Goal: Ask a question

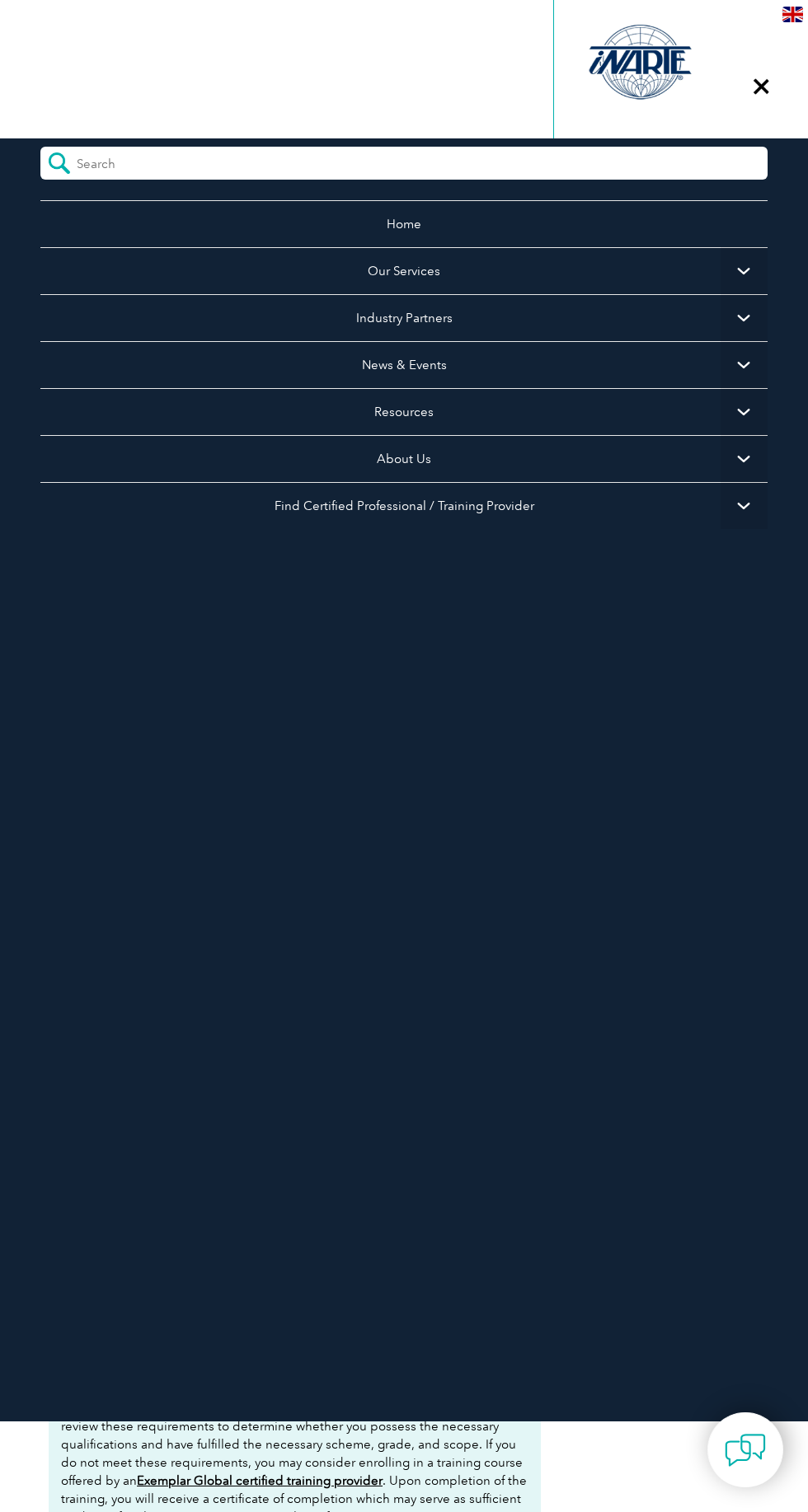
click at [744, 271] on span "▼" at bounding box center [744, 271] width 47 height 47
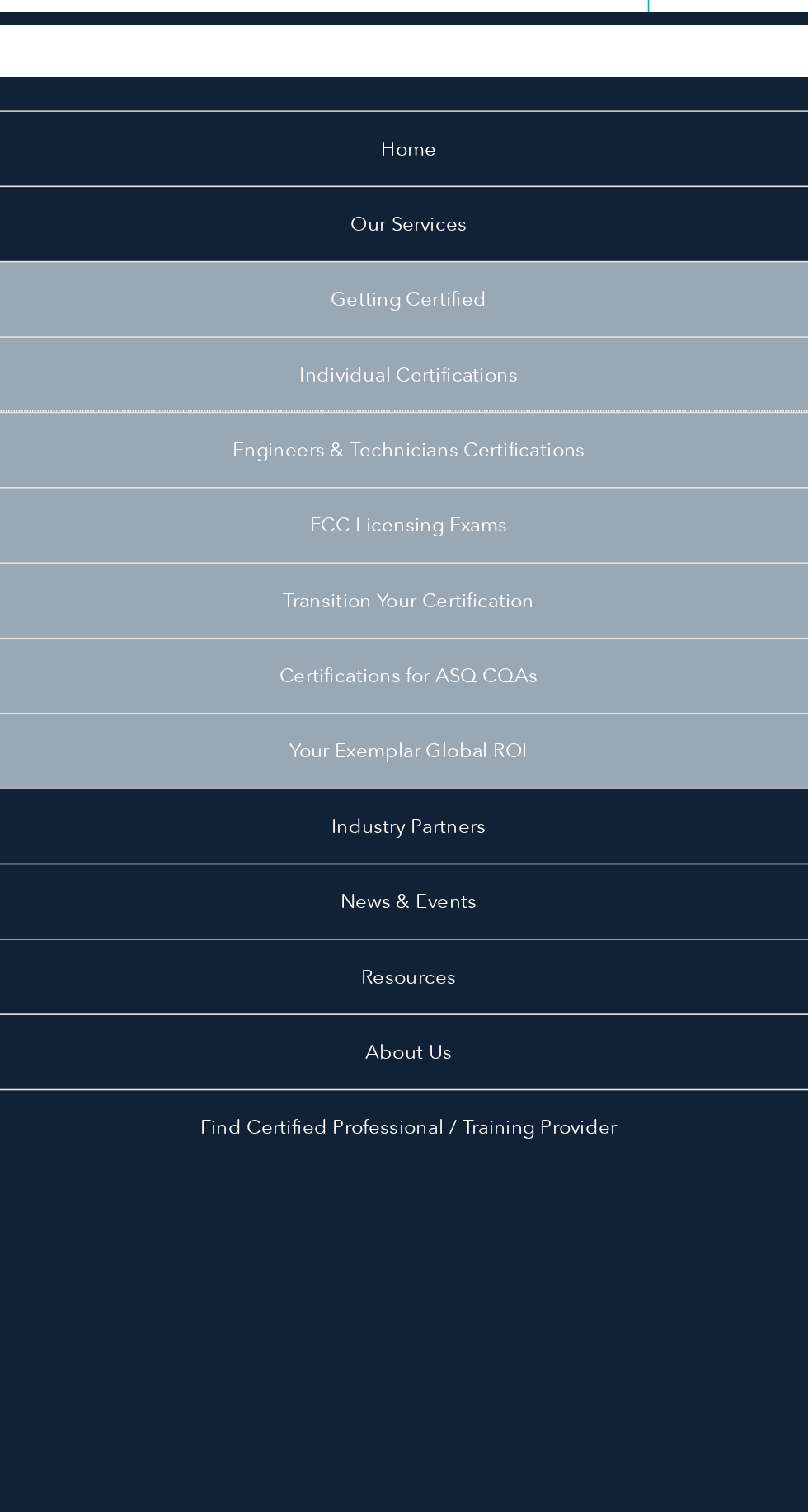
click at [457, 402] on link "Engineers & Technicians Certifications" at bounding box center [403, 412] width 727 height 47
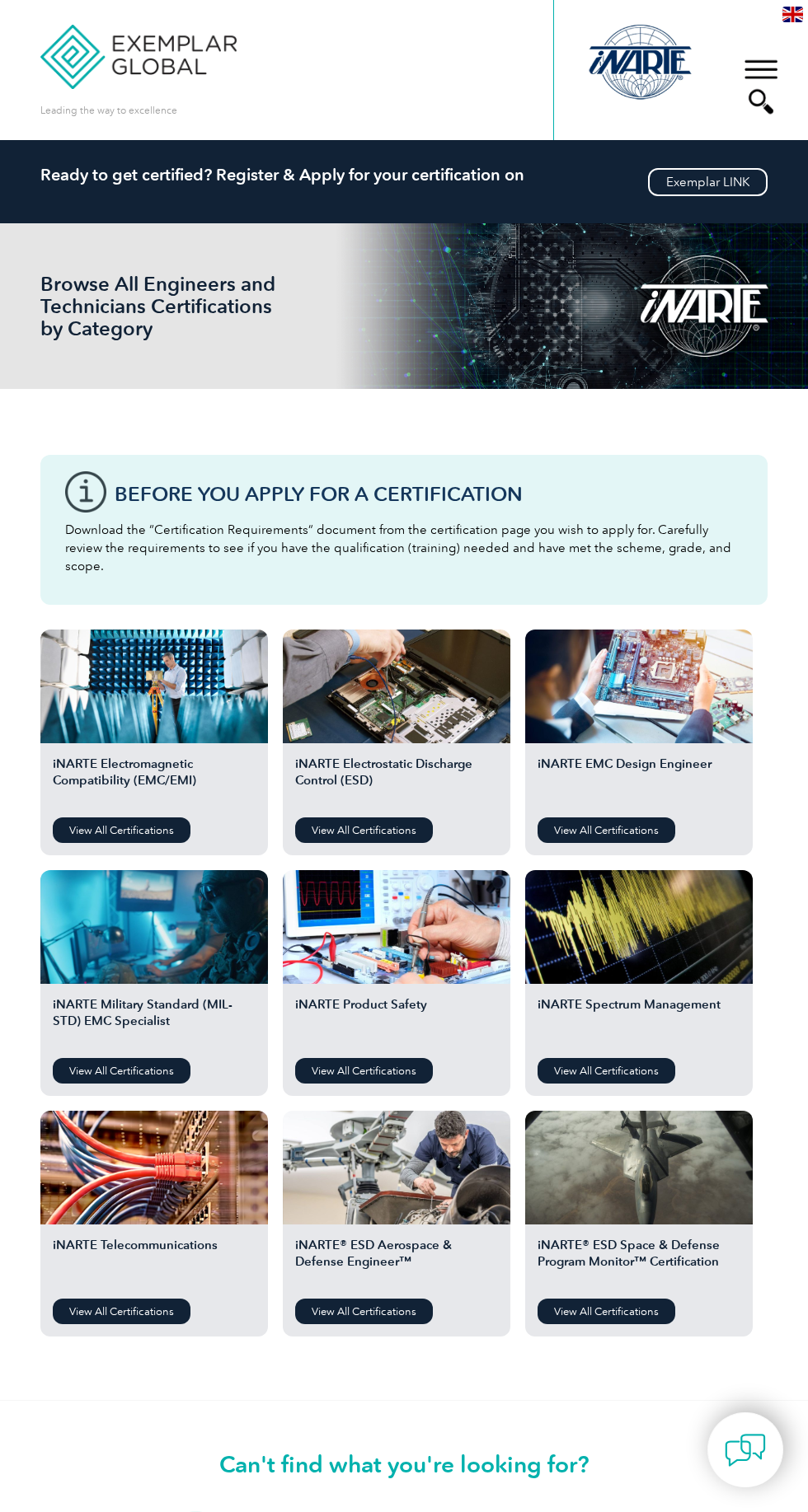
click at [770, 53] on div "▼" at bounding box center [760, 86] width 44 height 82
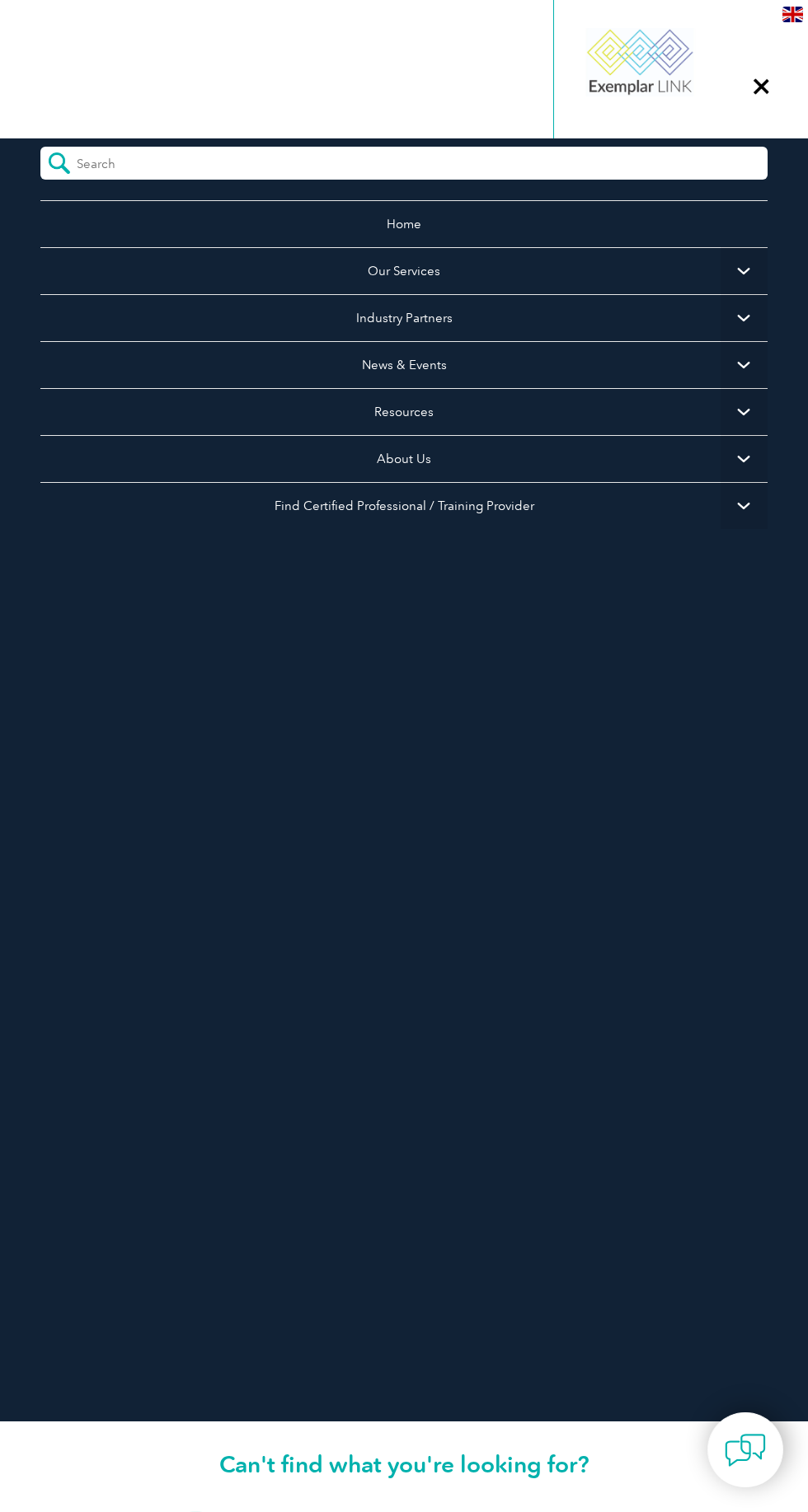
click at [754, 308] on span "▼" at bounding box center [744, 317] width 47 height 47
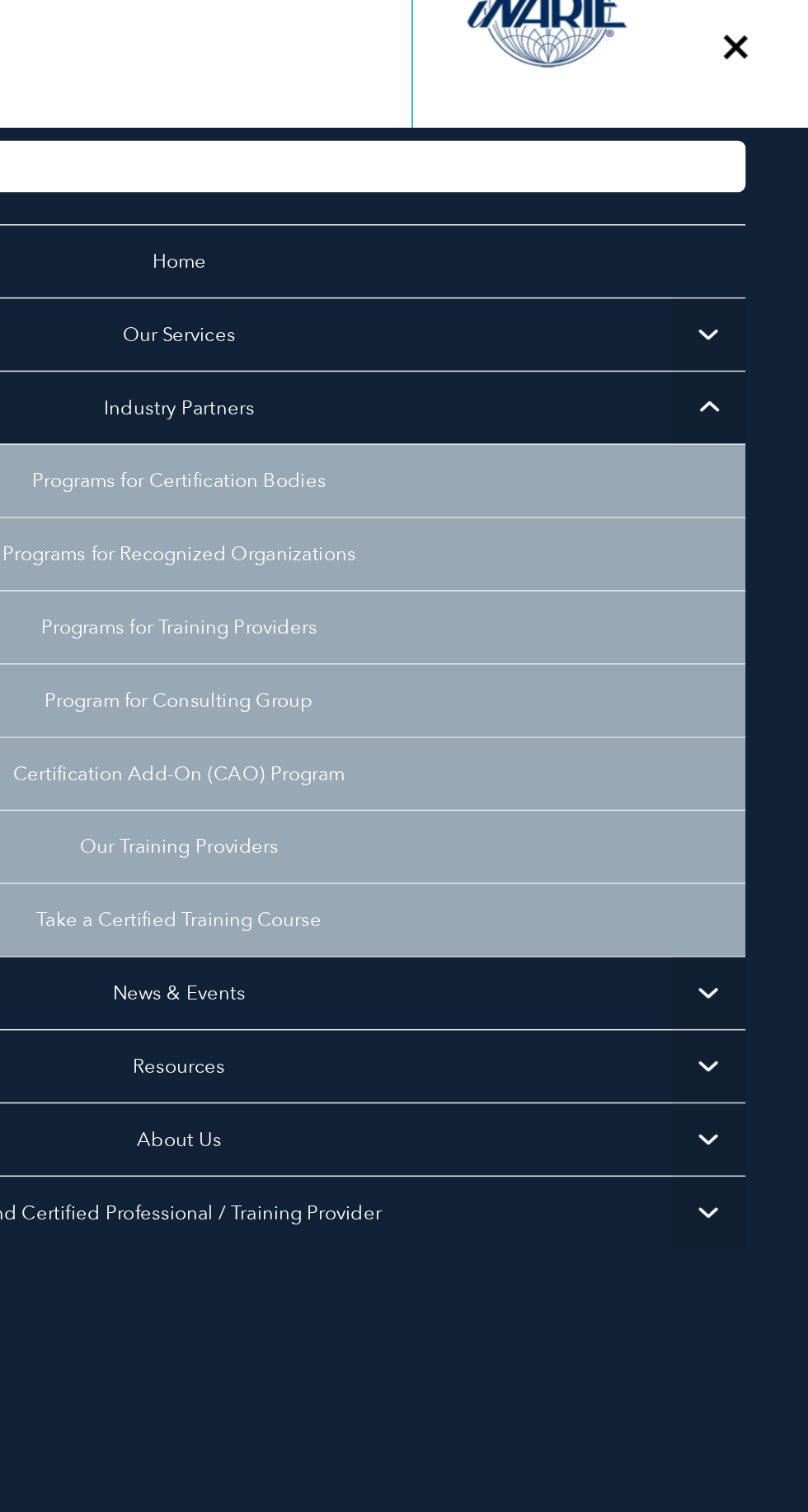
click at [740, 268] on span "▼" at bounding box center [744, 271] width 47 height 47
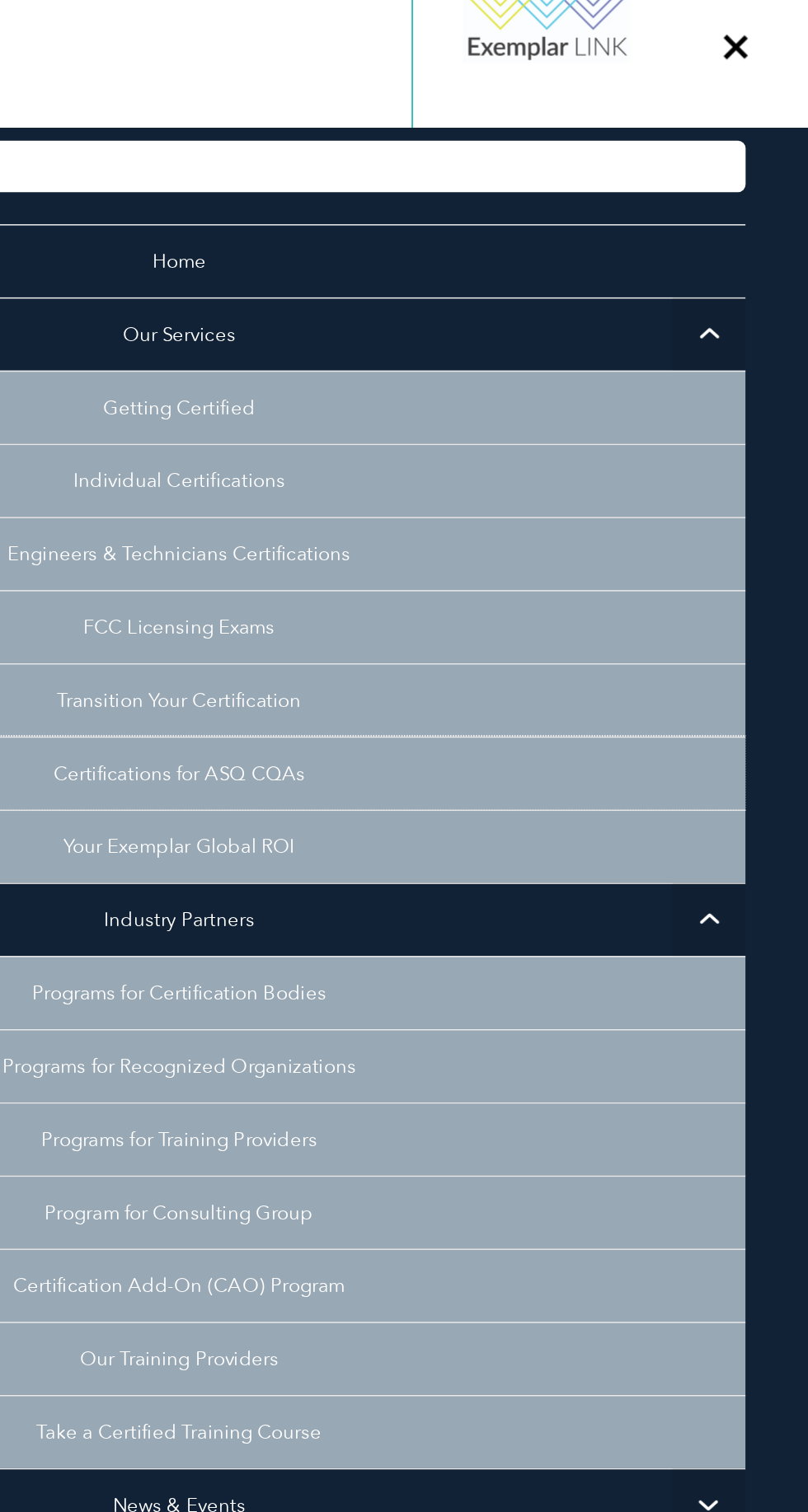
click at [352, 551] on link "Certifications for ASQ CQAs" at bounding box center [403, 552] width 727 height 47
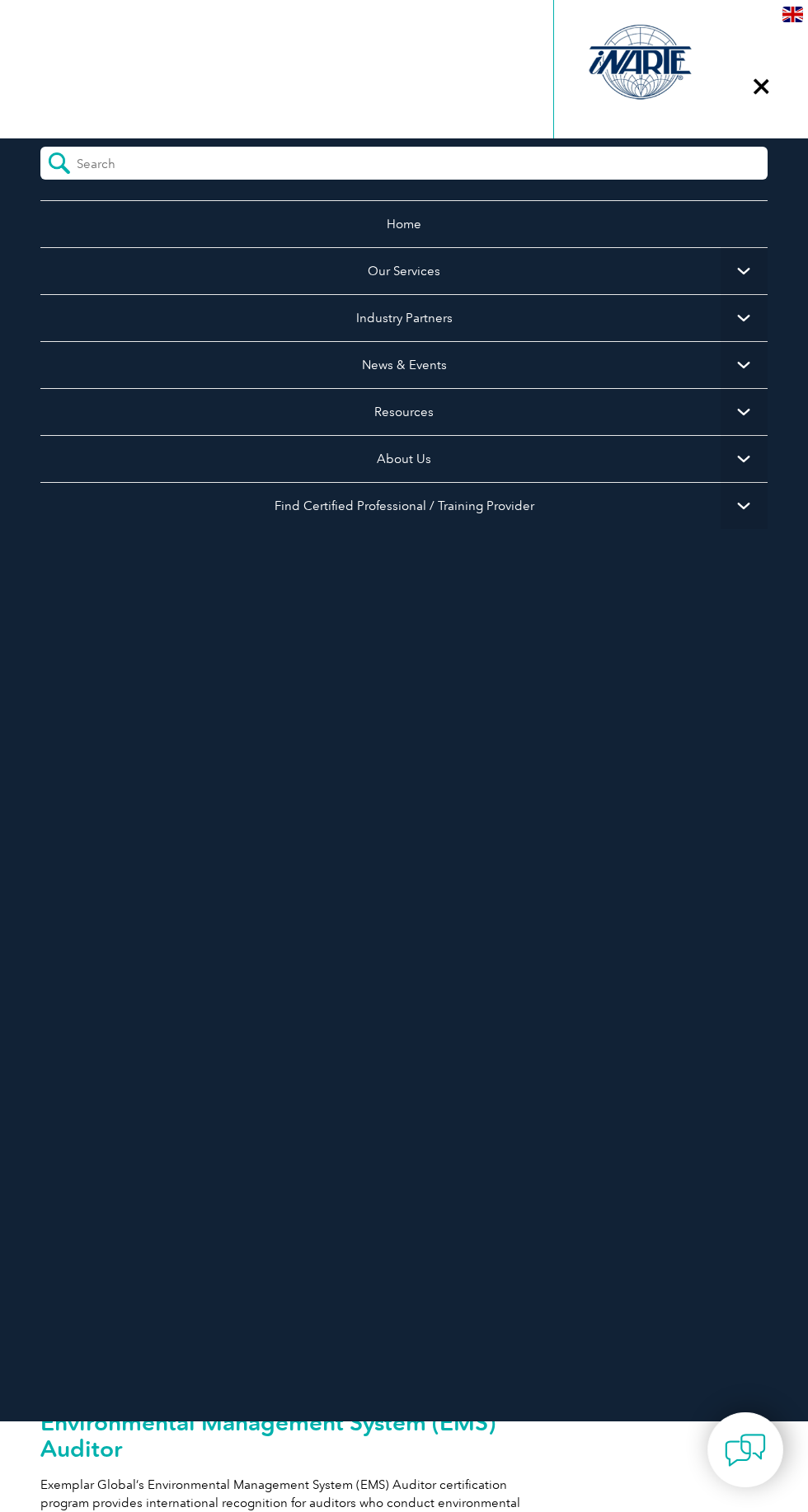
click at [656, 159] on form at bounding box center [403, 163] width 727 height 33
click at [759, 273] on span "▼" at bounding box center [744, 271] width 47 height 47
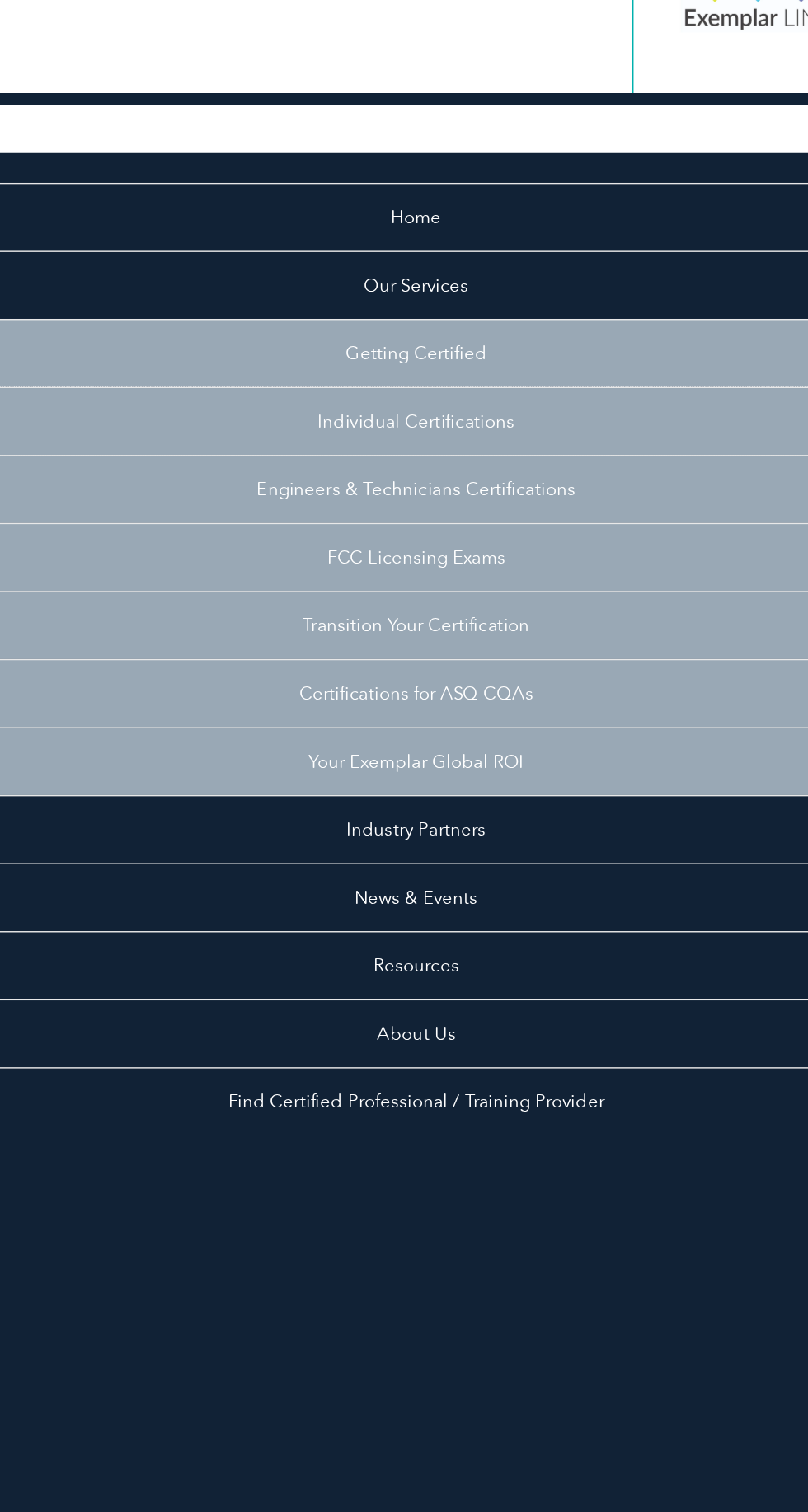
click at [380, 362] on link "Individual Certifications" at bounding box center [403, 365] width 727 height 47
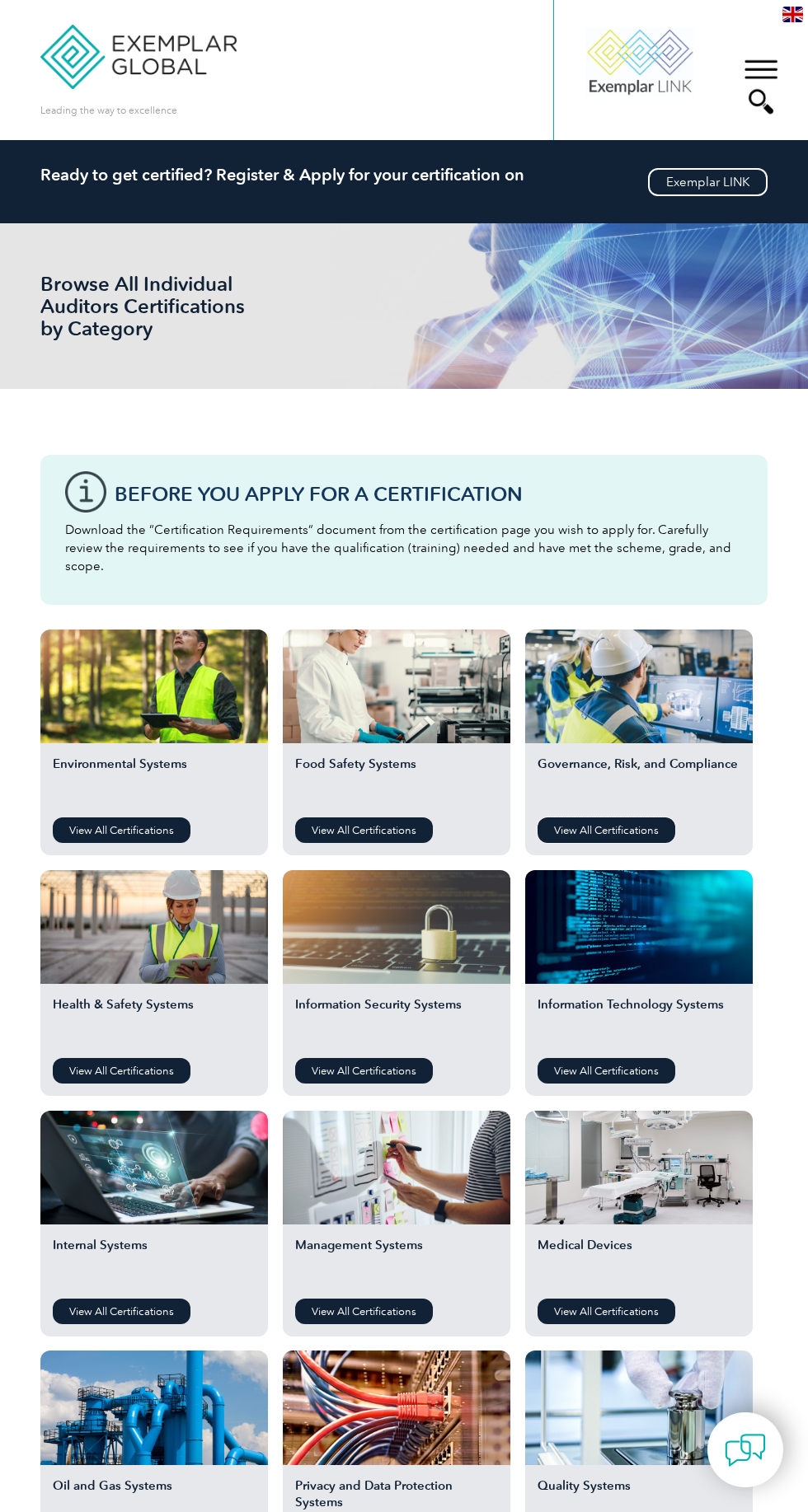
click at [635, 817] on link "View All Certifications" at bounding box center [606, 830] width 137 height 26
click at [611, 1058] on link "View All Certifications" at bounding box center [606, 1070] width 137 height 26
click at [387, 1058] on link "View All Certifications" at bounding box center [363, 1070] width 137 height 26
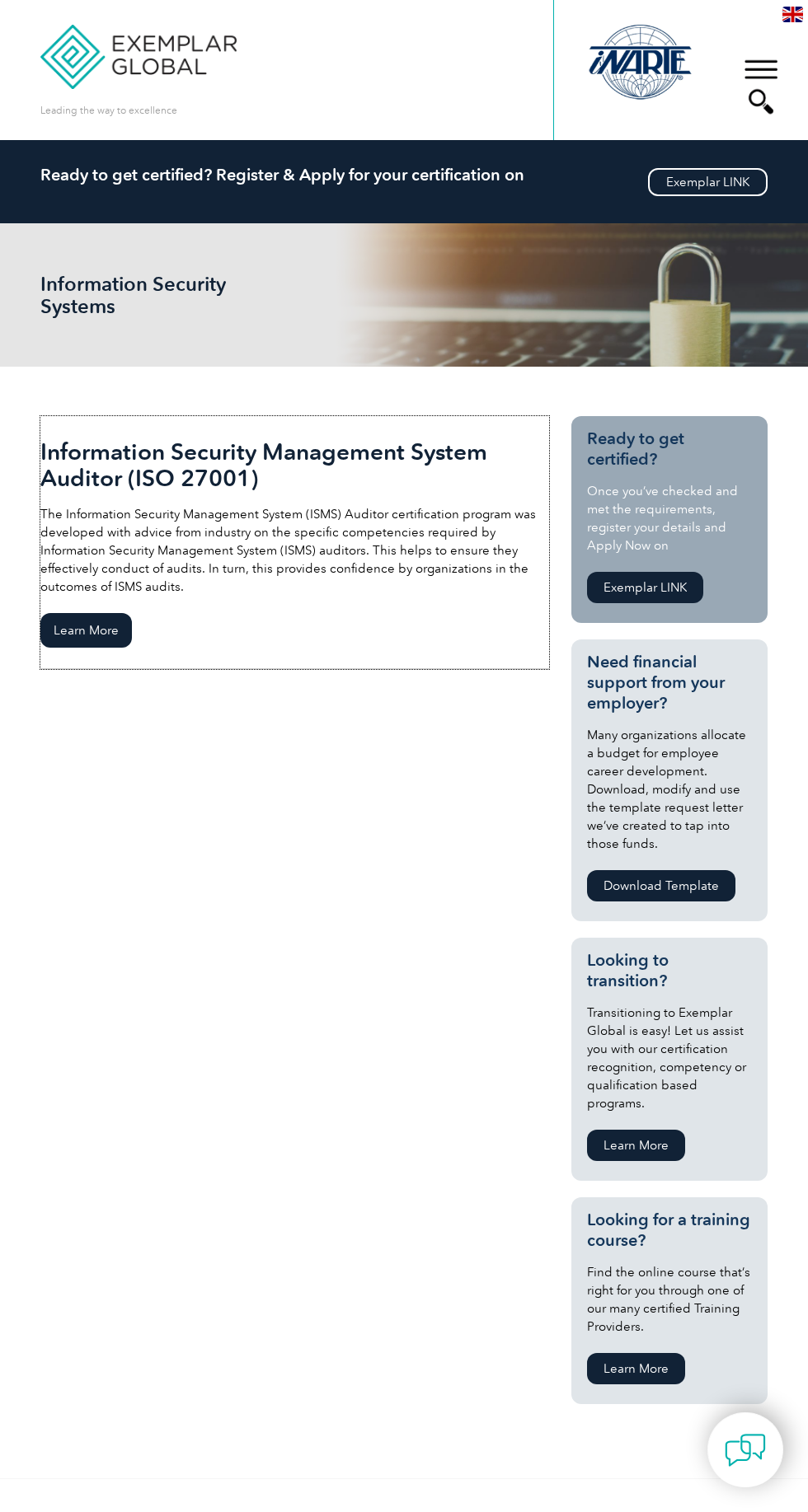
click at [67, 638] on span "Learn More" at bounding box center [86, 631] width 92 height 35
click at [776, 64] on div "▼" at bounding box center [760, 86] width 44 height 82
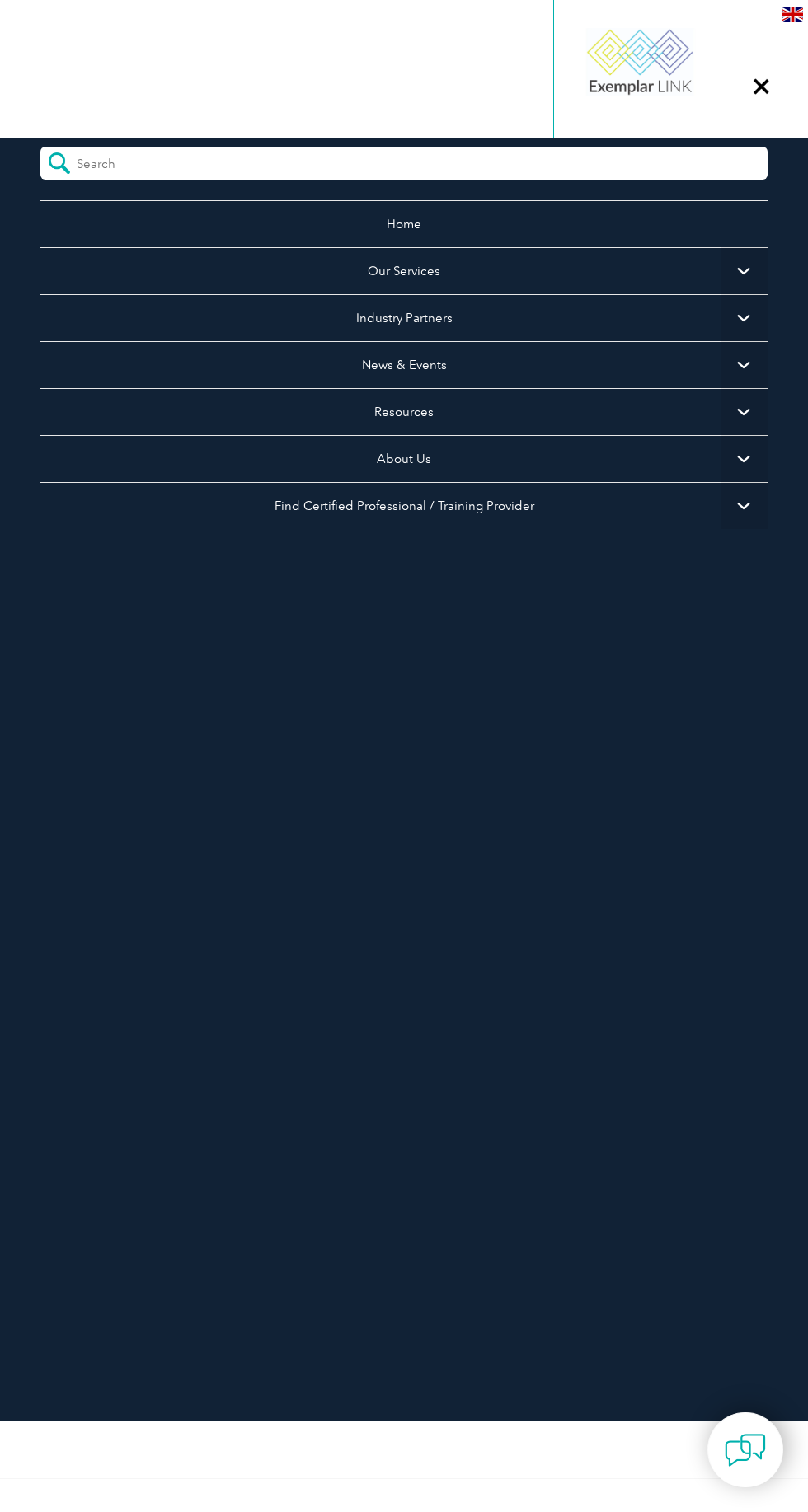
click at [761, 458] on span "▼" at bounding box center [744, 458] width 47 height 47
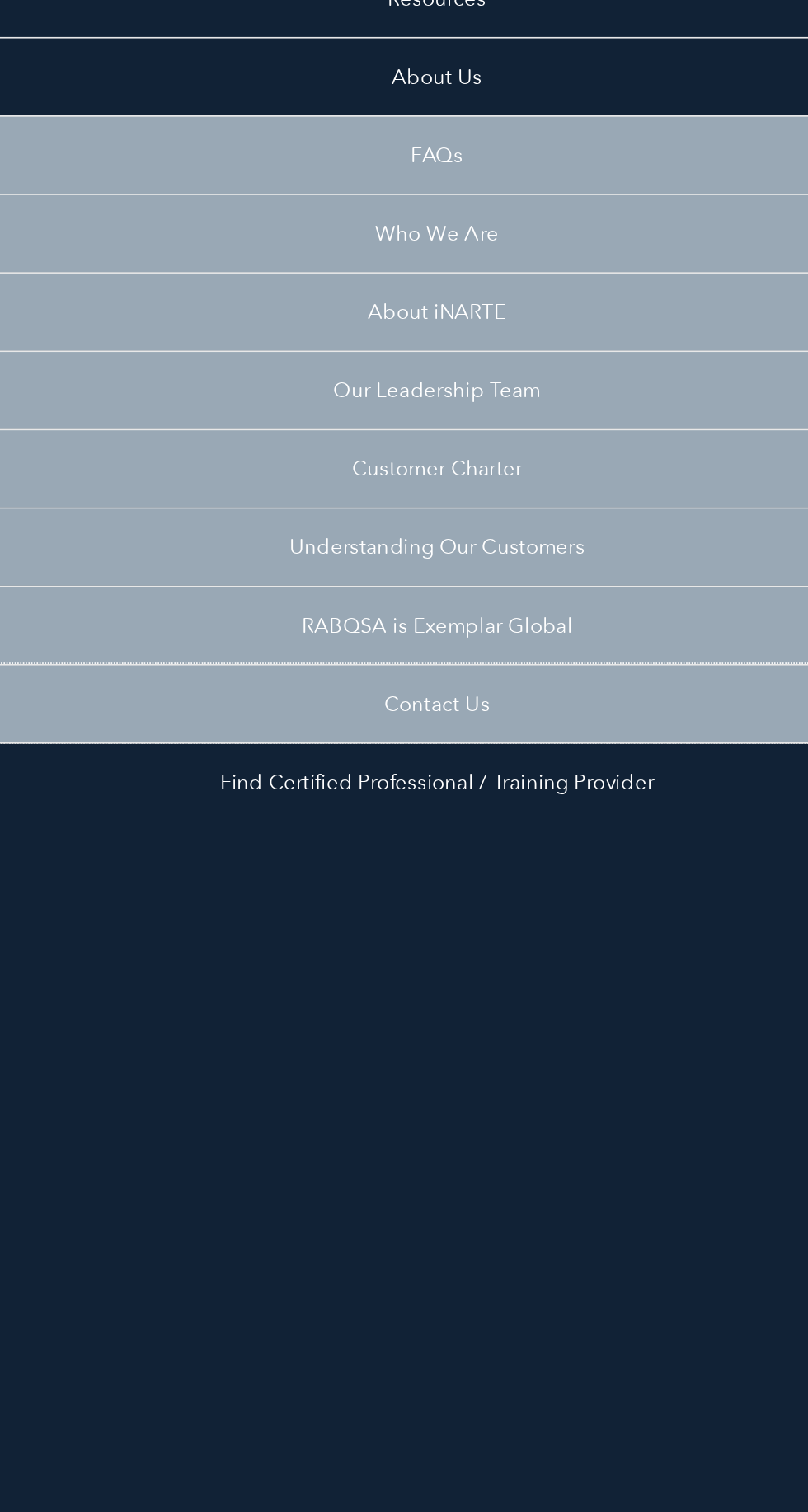
click at [424, 834] on link "Contact Us" at bounding box center [403, 835] width 727 height 47
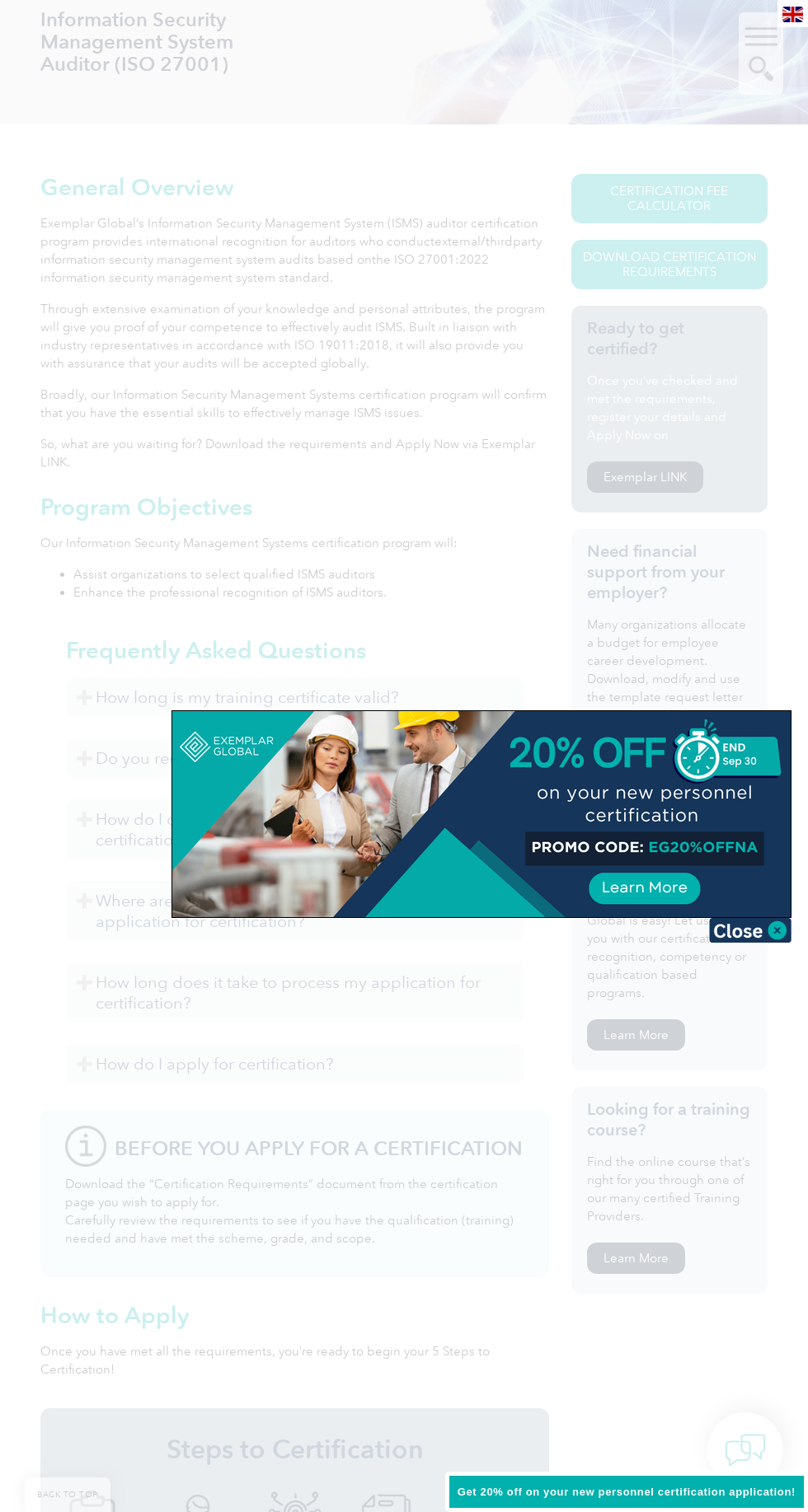
scroll to position [265, 0]
click at [773, 928] on img at bounding box center [750, 931] width 82 height 25
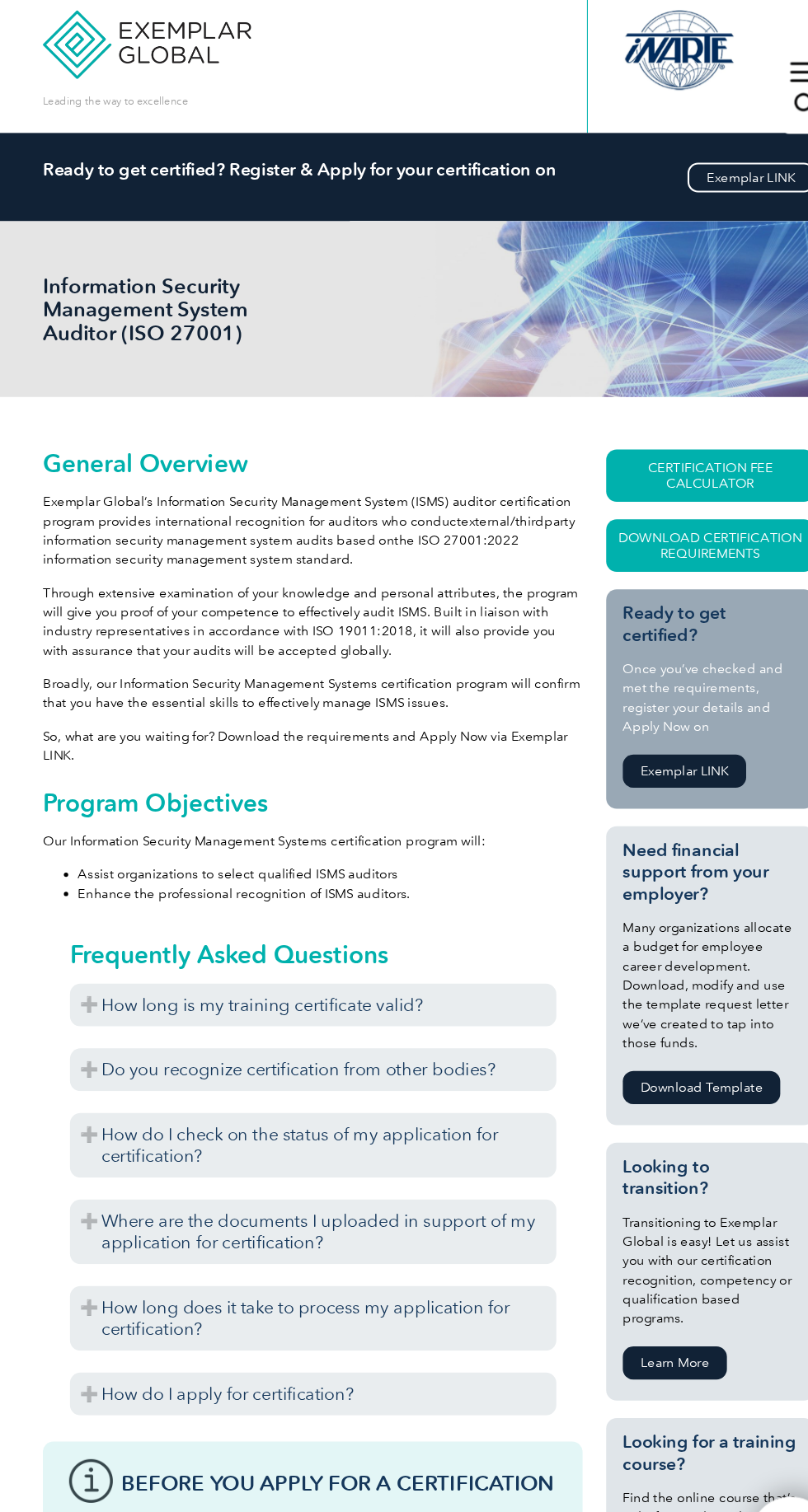
scroll to position [13, 0]
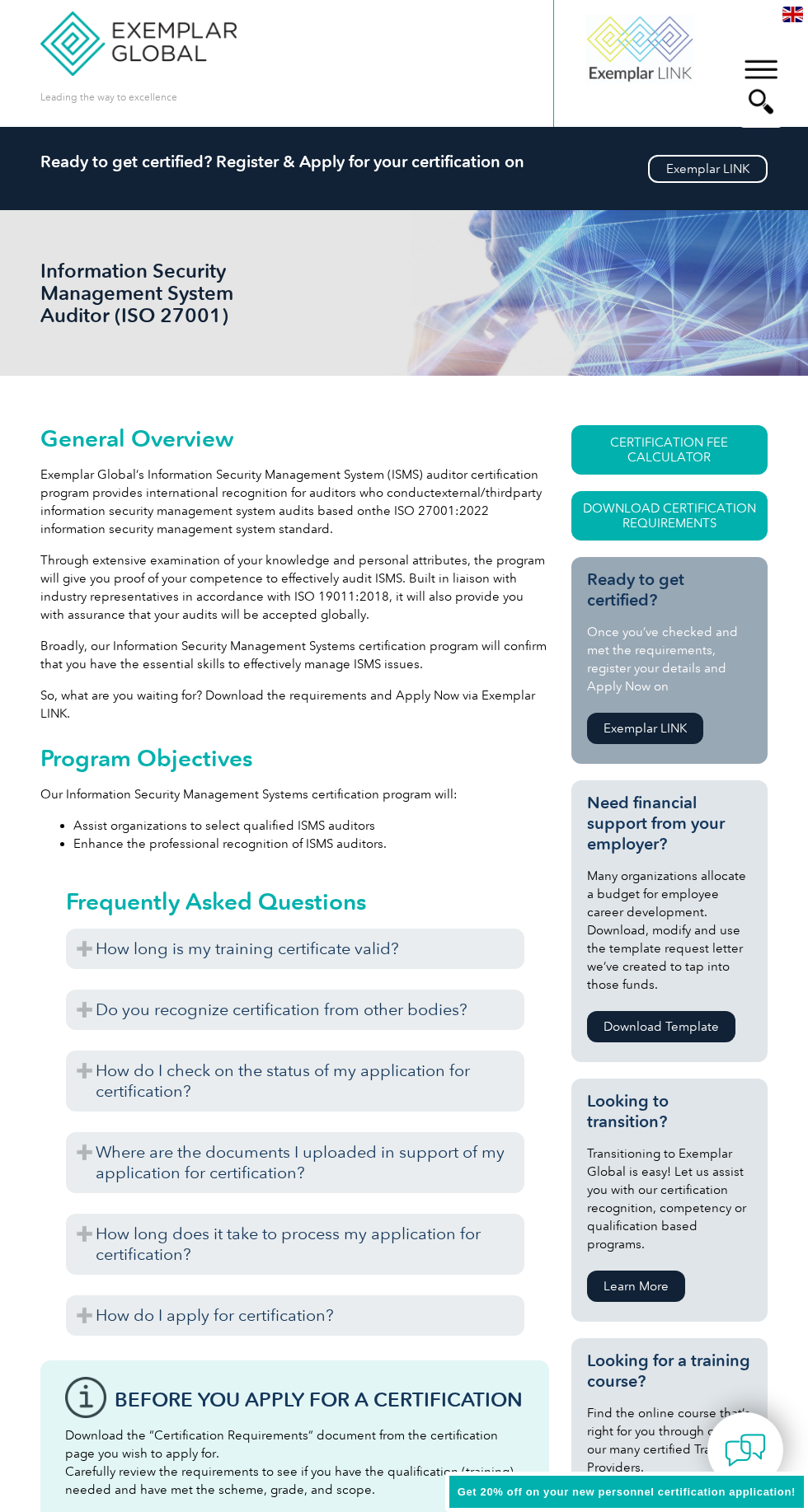
click at [696, 526] on link "Download Certification Requirements" at bounding box center [669, 516] width 196 height 49
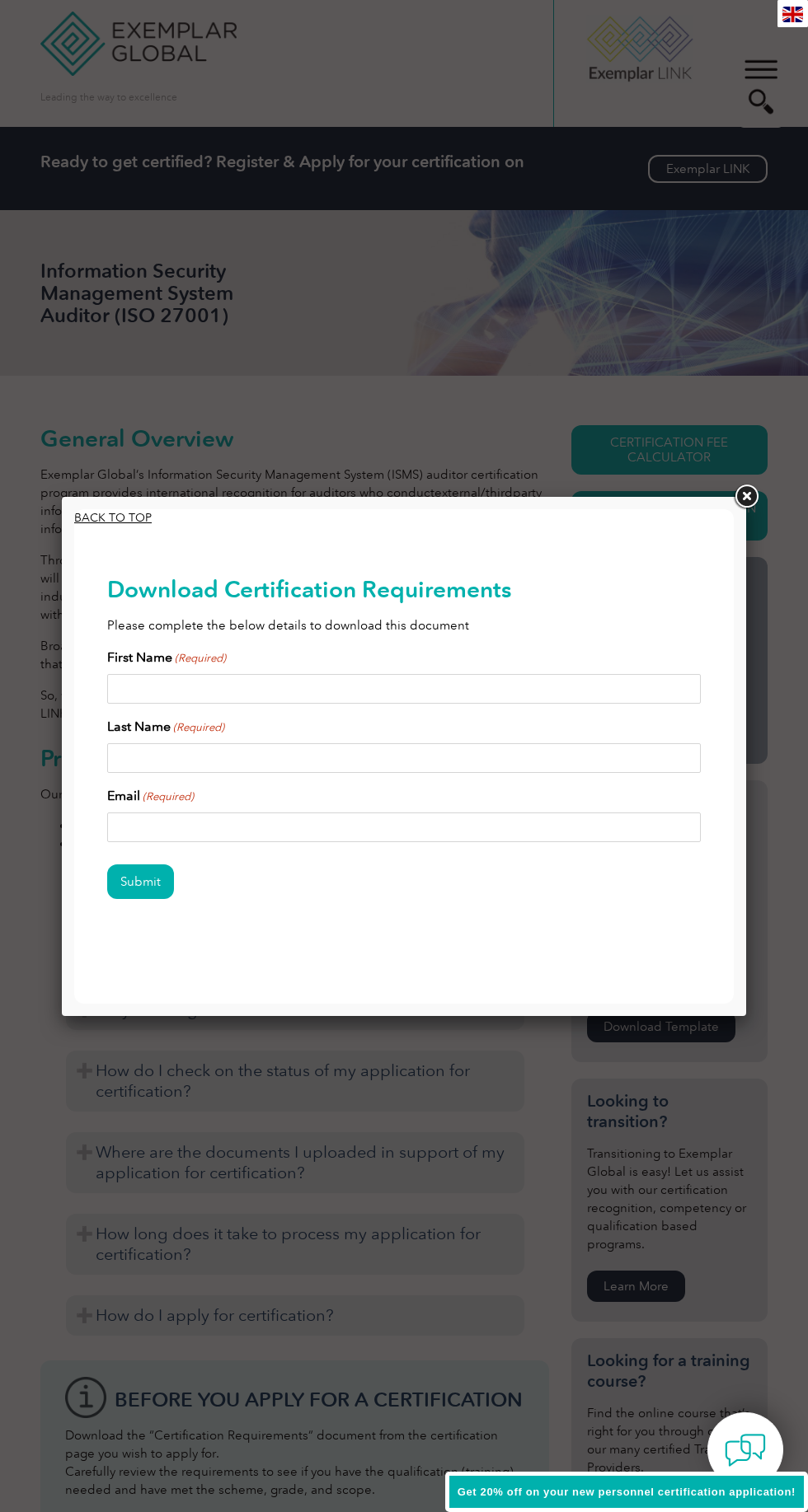
scroll to position [0, 0]
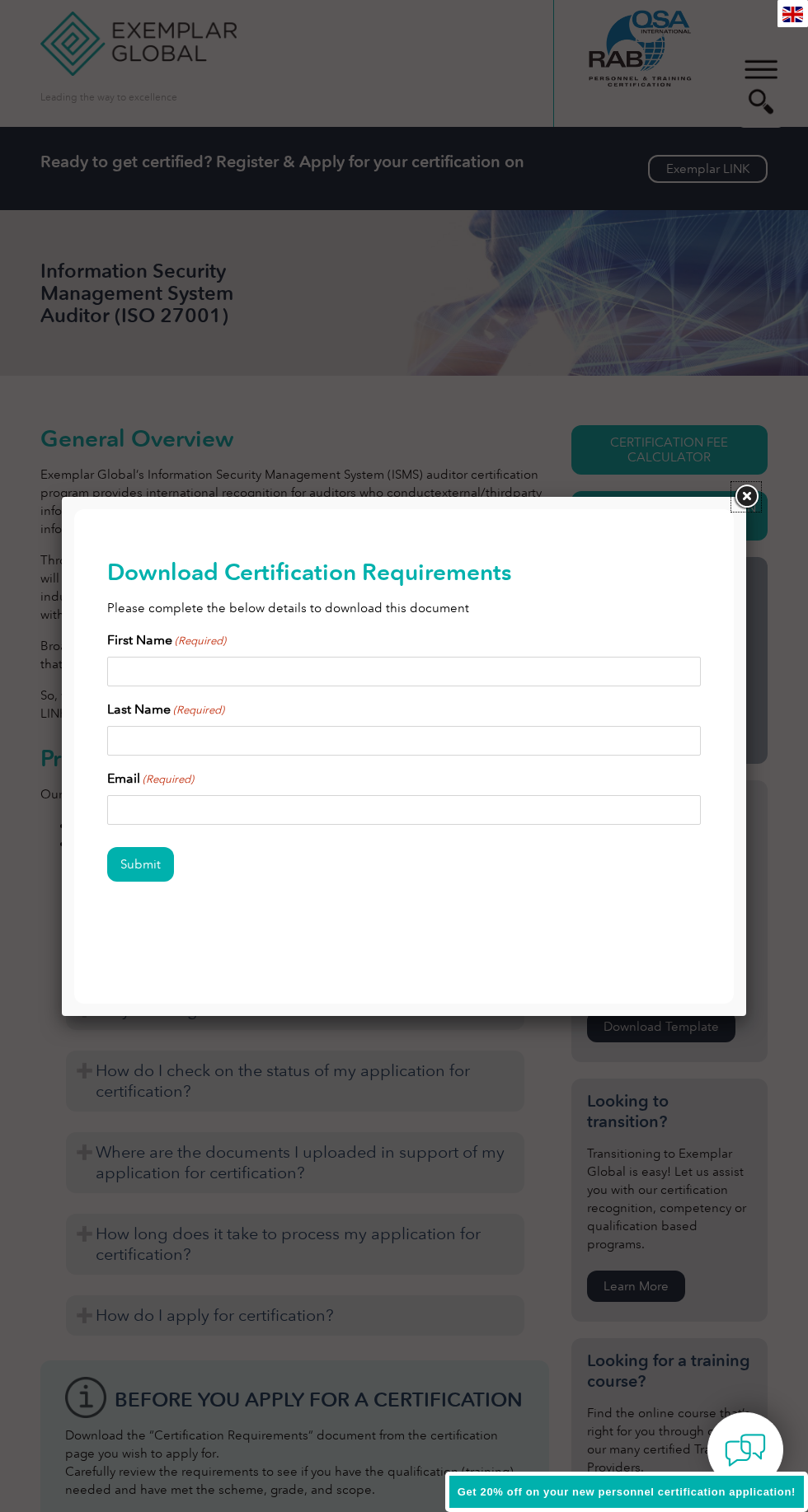
click at [757, 499] on link at bounding box center [746, 497] width 30 height 30
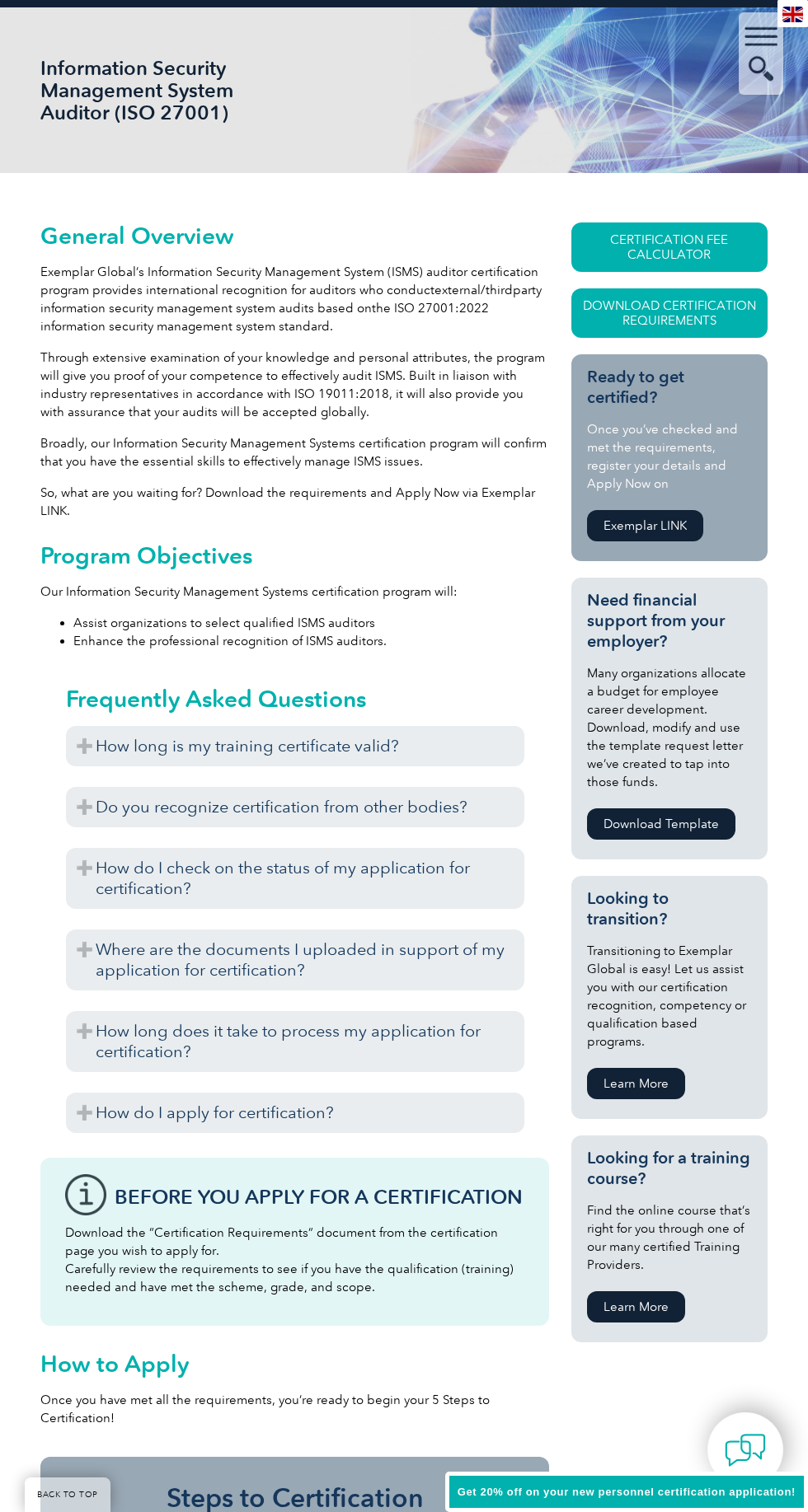
scroll to position [221, 0]
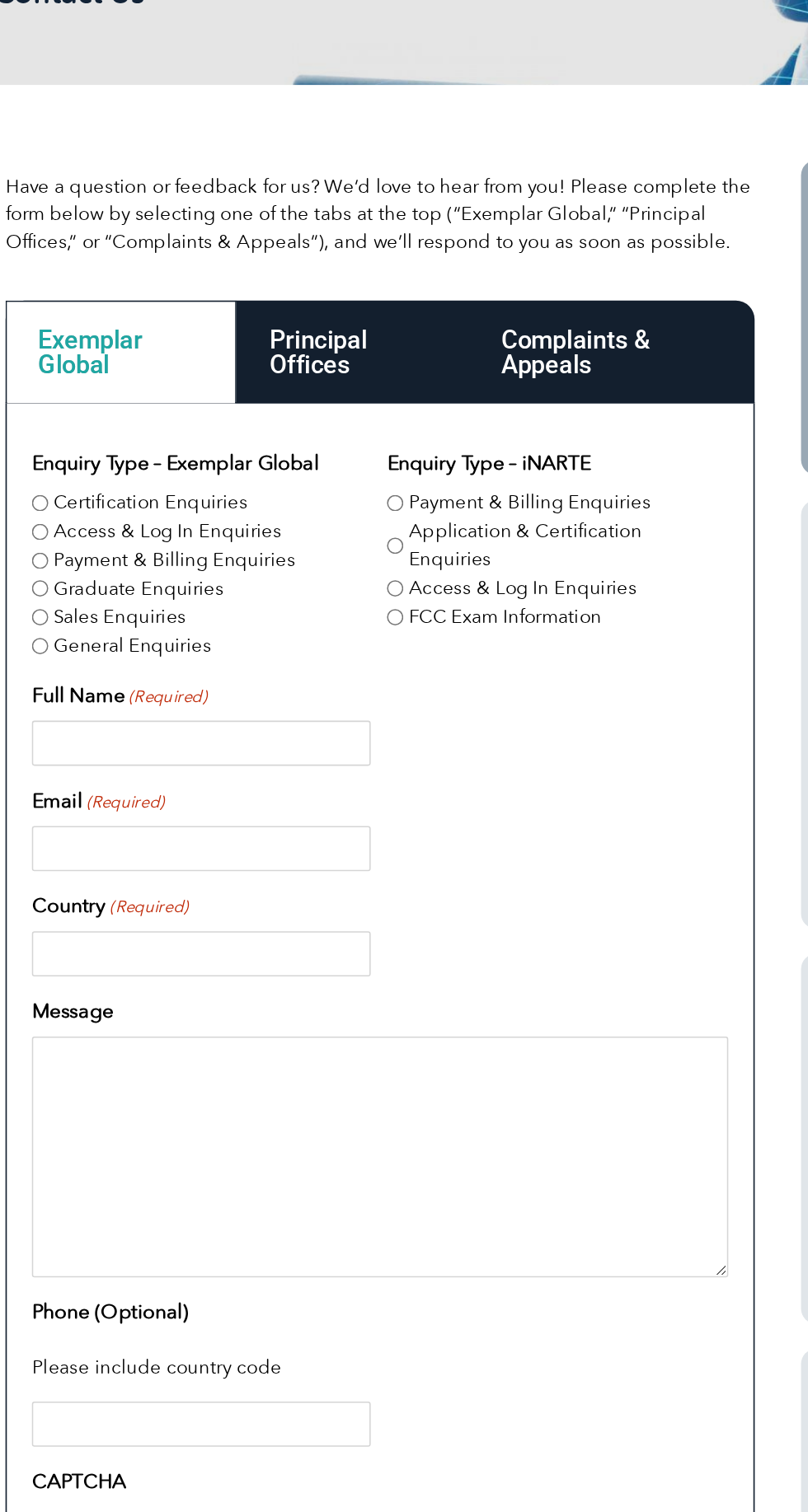
scroll to position [1, 0]
click at [72, 616] on input "Certification Enquiries" at bounding box center [71, 618] width 11 height 11
radio input "true"
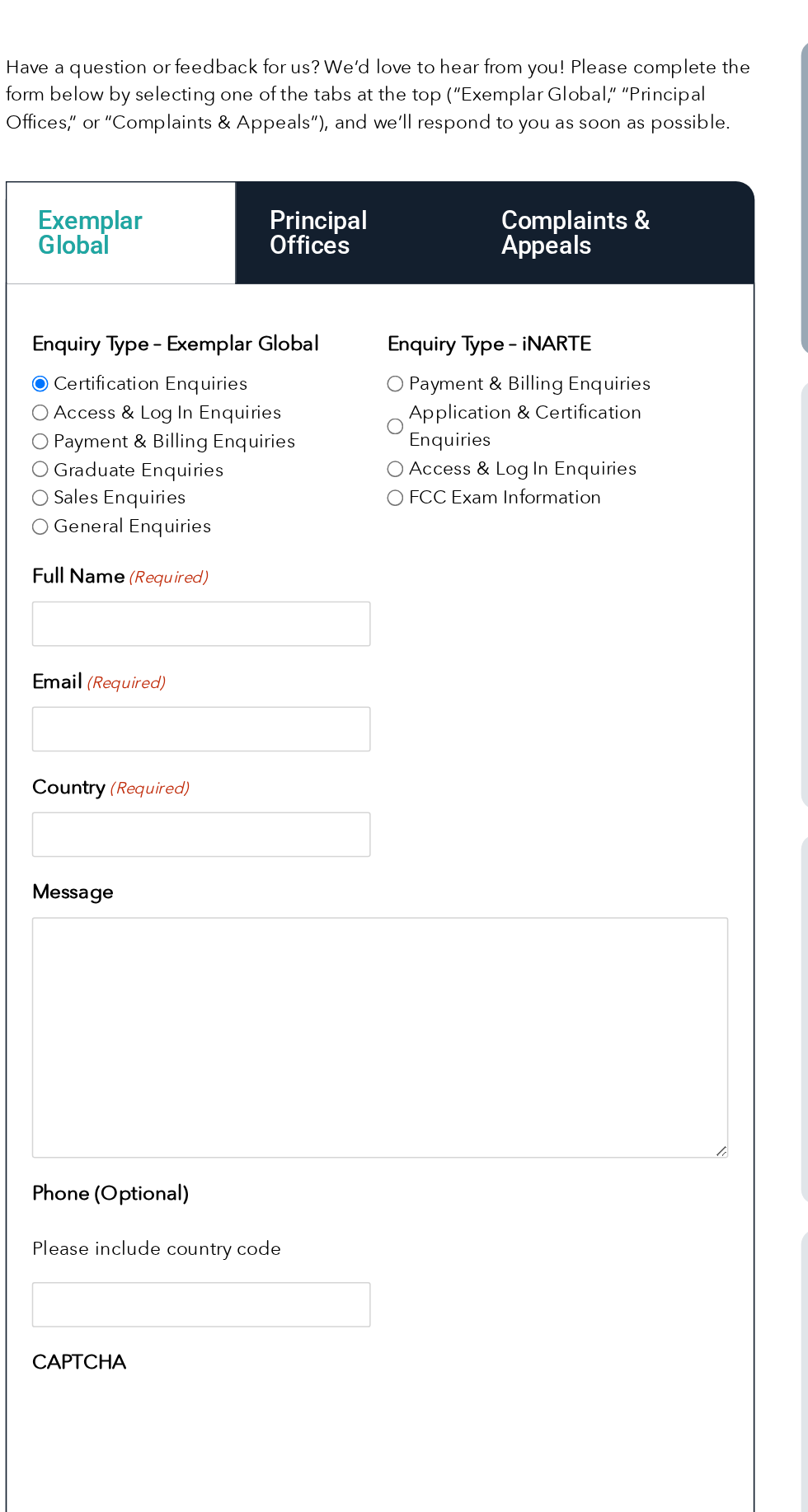
click at [111, 776] on input "Full Name (Required)" at bounding box center [177, 776] width 222 height 30
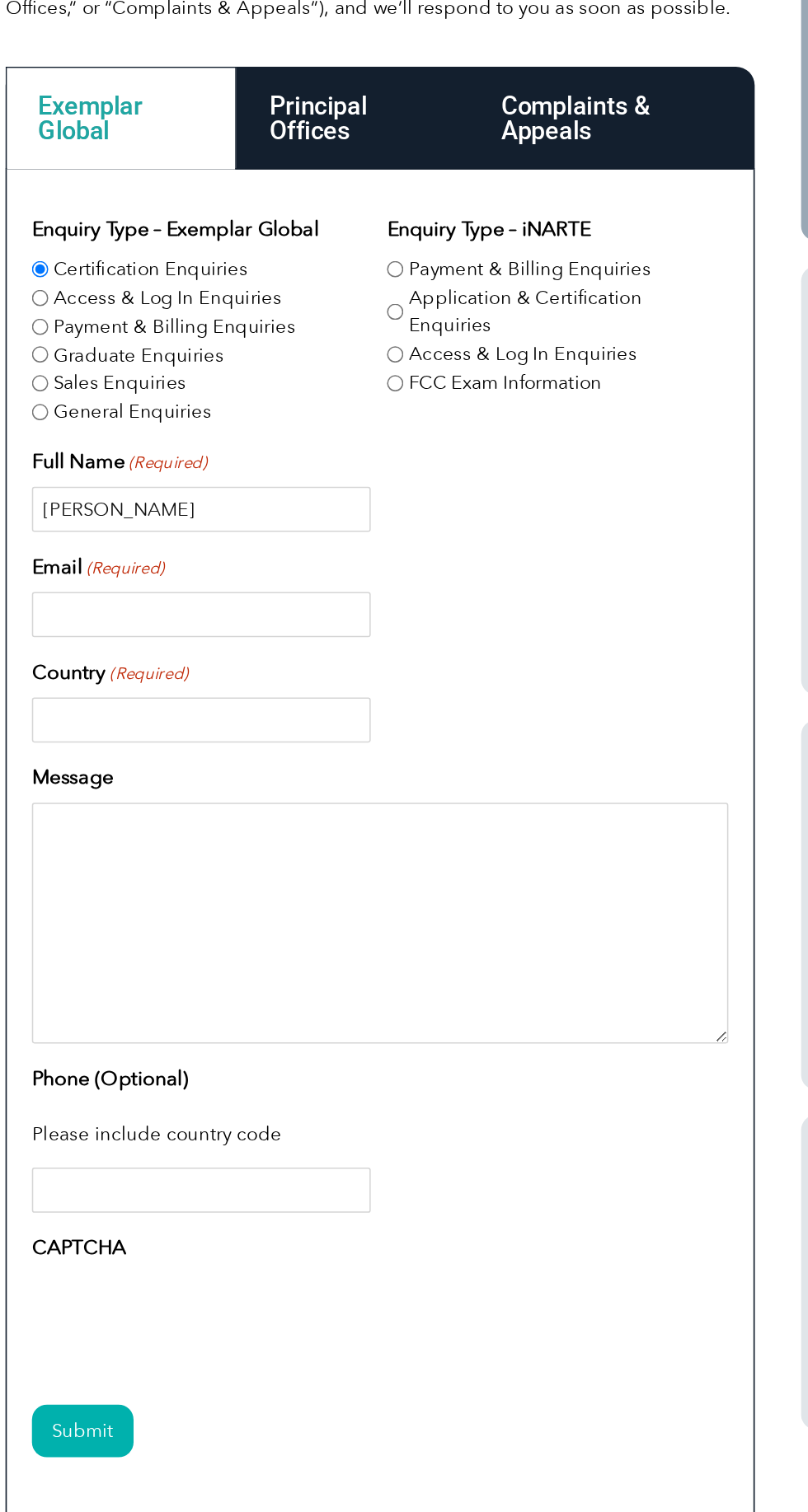
type input "Pratik patil"
click at [92, 849] on input "Email (Required)" at bounding box center [177, 846] width 222 height 30
type input "ppatil9833@gmail.com"
click at [99, 911] on input "Country (Required)" at bounding box center [177, 915] width 222 height 30
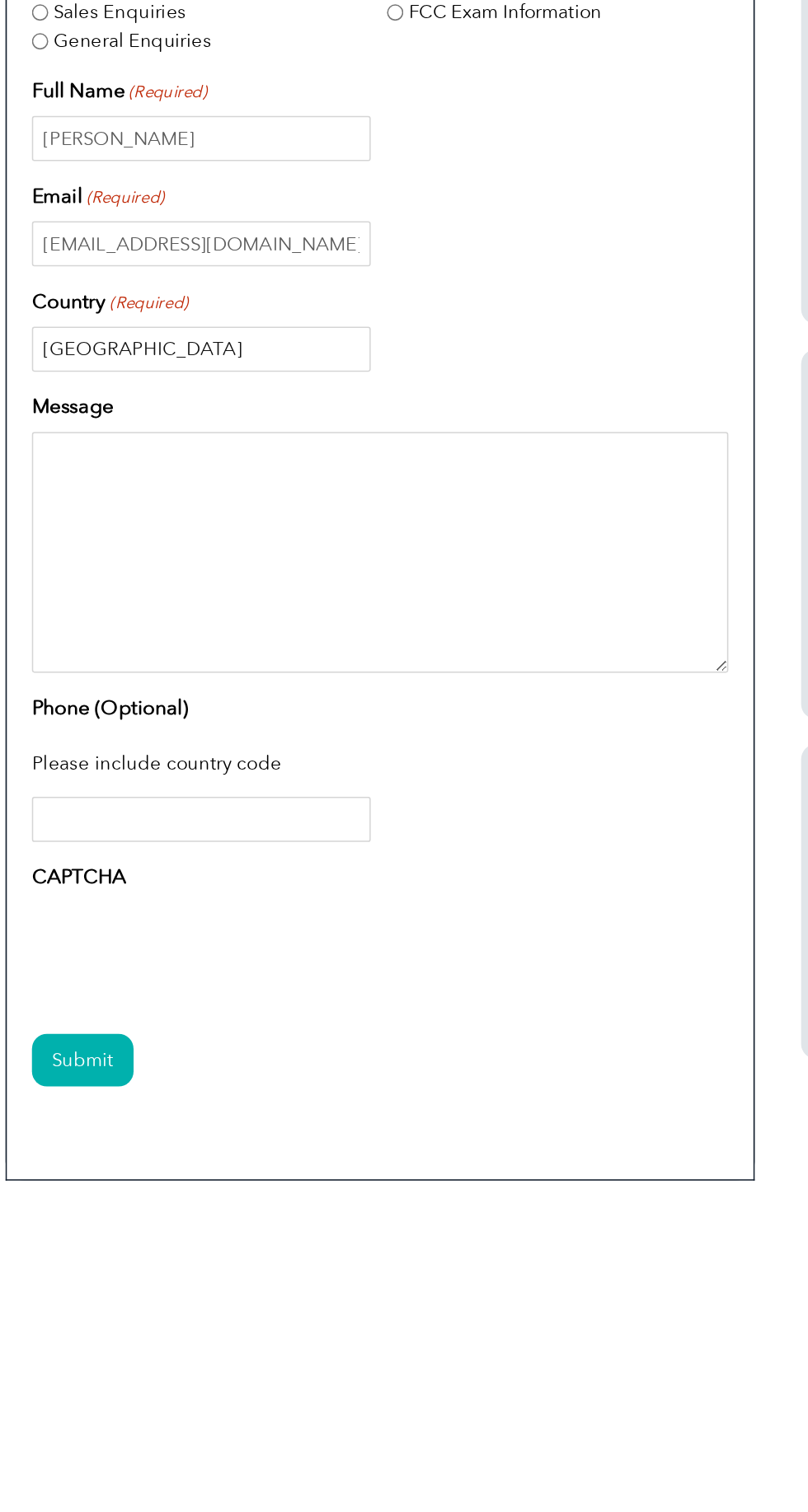
type input "India"
click at [93, 1031] on textarea "Message" at bounding box center [294, 1048] width 457 height 158
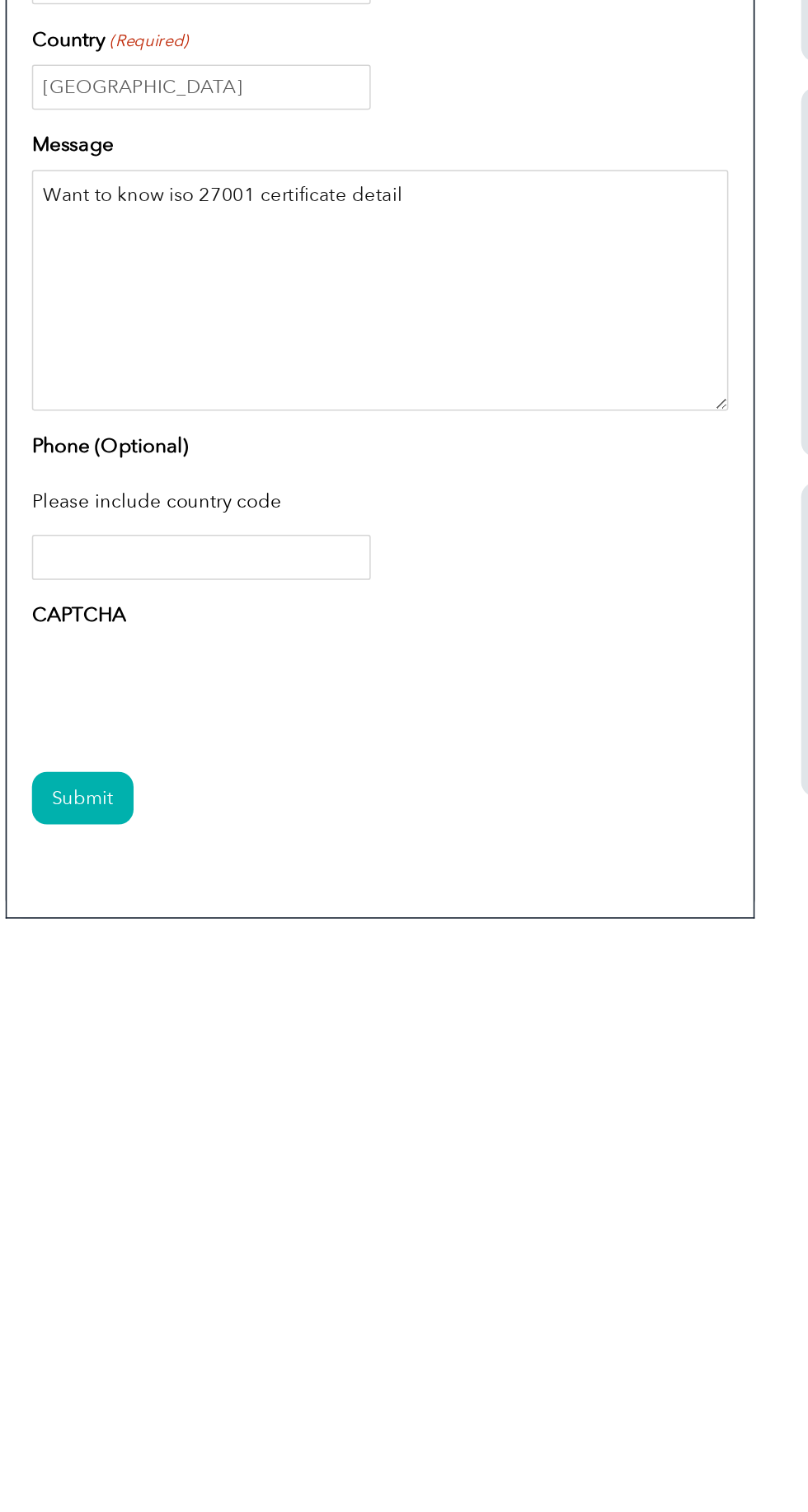
type textarea "Want to know iso 27001 certificate detail"
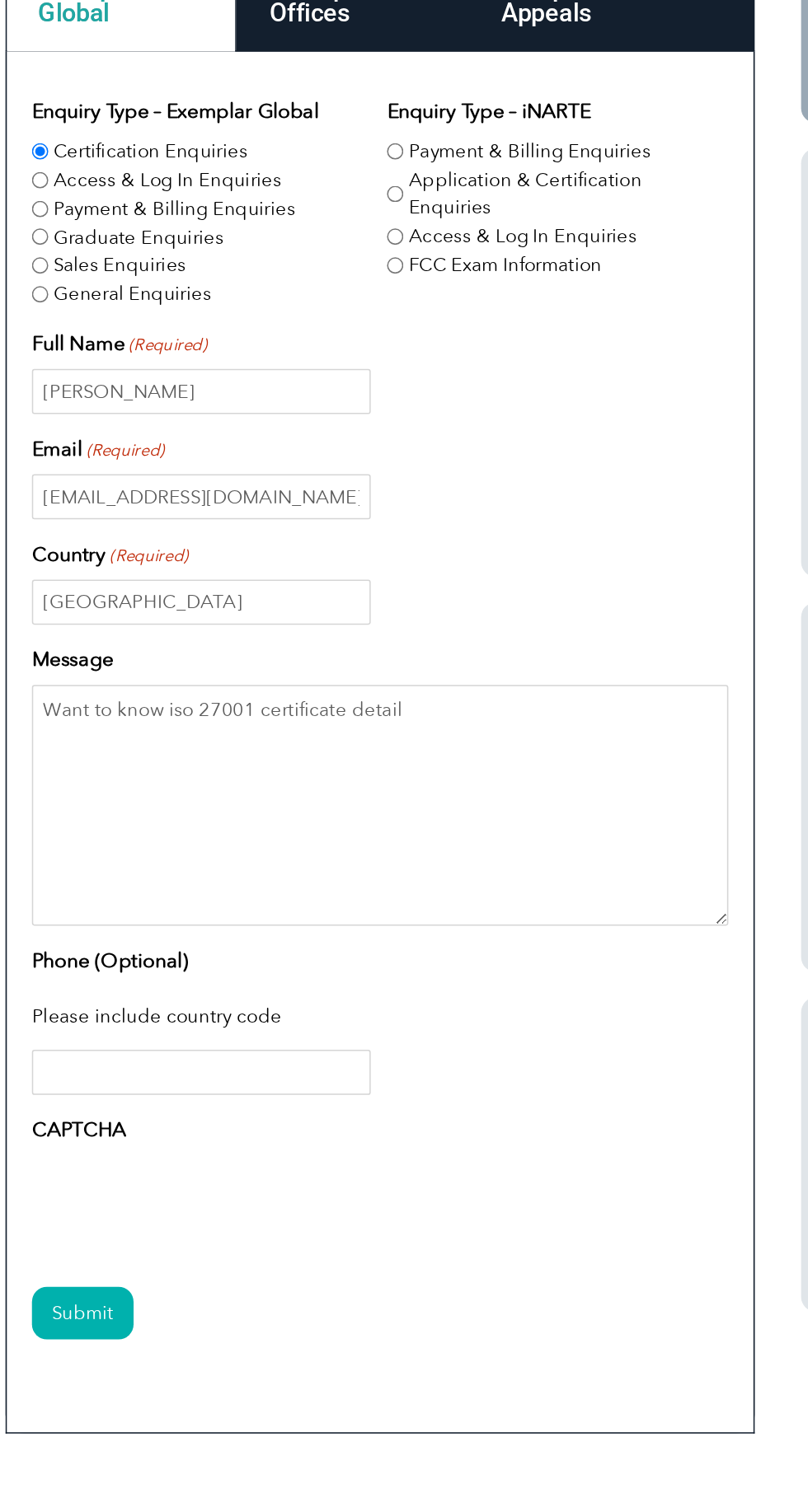
click at [82, 1371] on input "Submit" at bounding box center [99, 1382] width 67 height 35
